Goal: Task Accomplishment & Management: Manage account settings

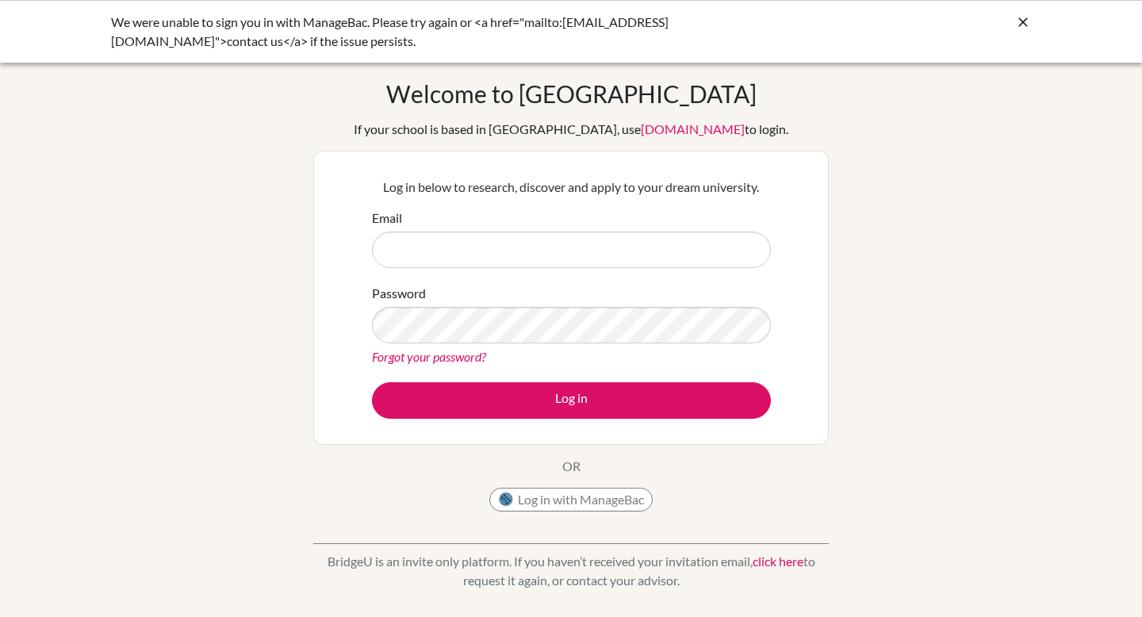
click at [1023, 11] on div "We were unable to sign you in with ManageBac. Please try again or <a href="mail…" at bounding box center [571, 31] width 1142 height 63
click at [1022, 21] on icon at bounding box center [1023, 22] width 16 height 16
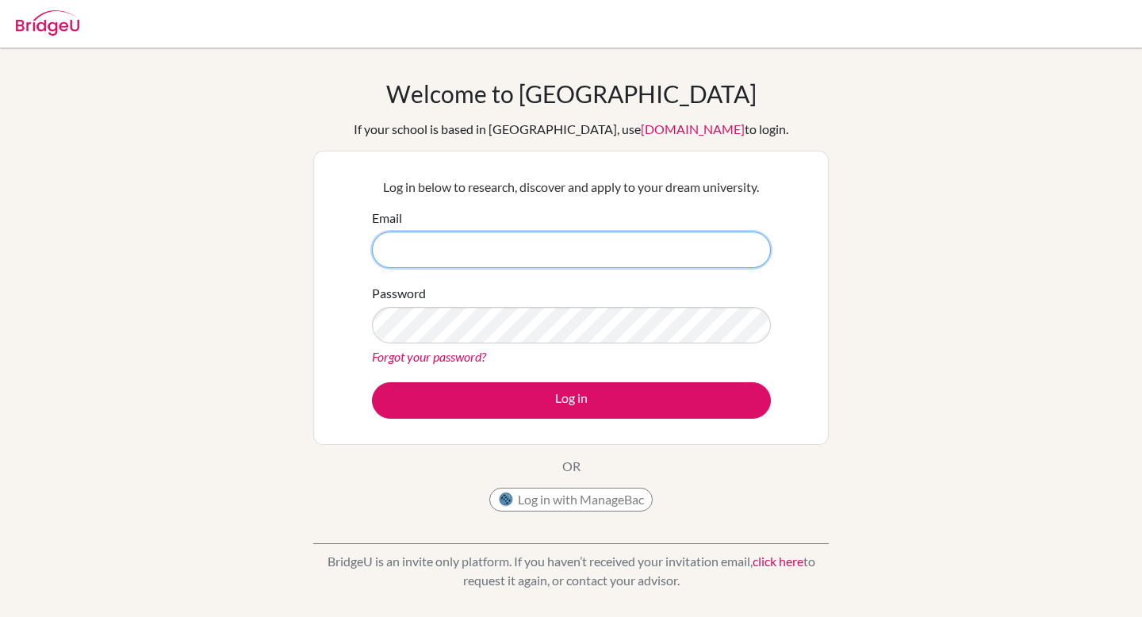
click at [441, 250] on input "Email" at bounding box center [571, 250] width 399 height 36
type input "[EMAIL_ADDRESS][DOMAIN_NAME]"
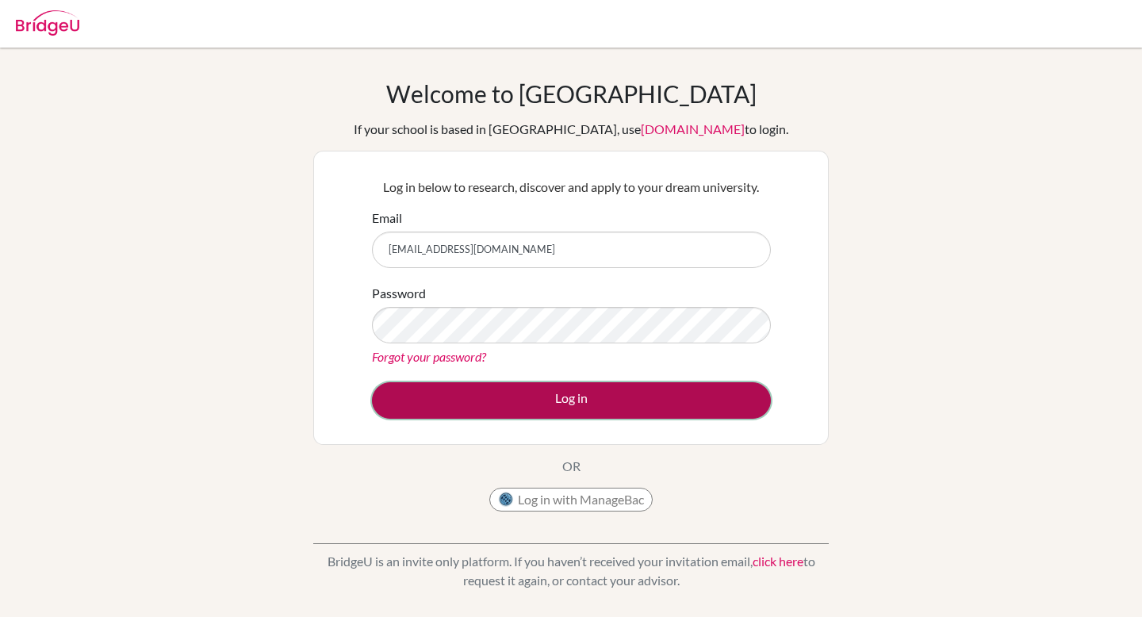
click at [529, 404] on button "Log in" at bounding box center [571, 400] width 399 height 36
